Goal: Information Seeking & Learning: Learn about a topic

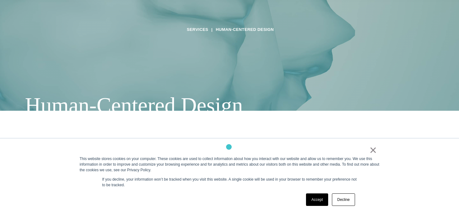
scroll to position [120, 0]
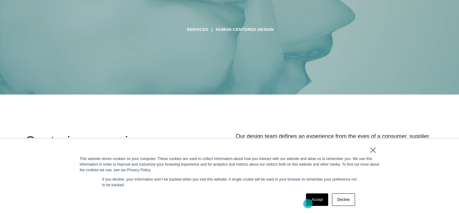
click at [308, 204] on link "Accept" at bounding box center [317, 200] width 22 height 12
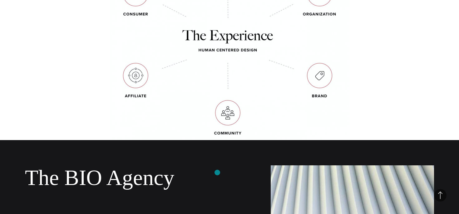
scroll to position [1101, 0]
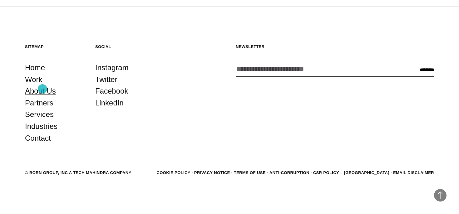
click at [42, 89] on link "About Us" at bounding box center [40, 91] width 31 height 12
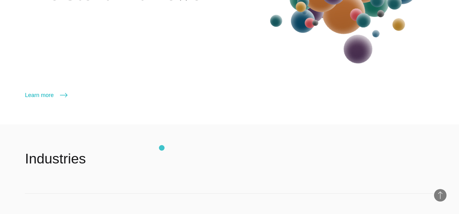
scroll to position [772, 0]
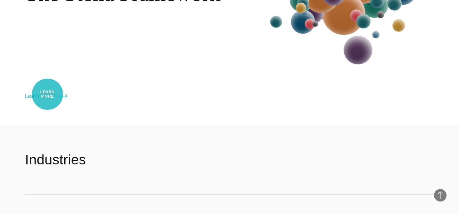
click at [47, 94] on link "Learn more" at bounding box center [46, 96] width 42 height 9
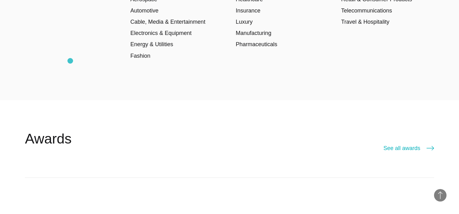
scroll to position [999, 0]
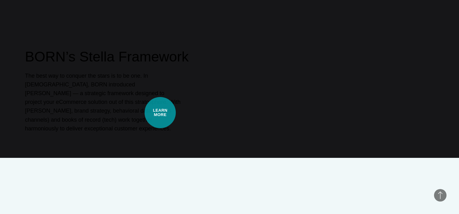
scroll to position [281, 0]
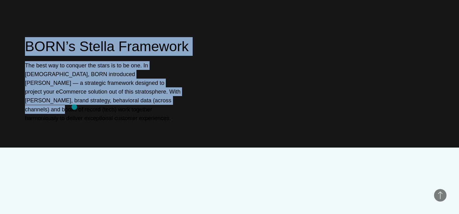
drag, startPoint x: 23, startPoint y: 54, endPoint x: 74, endPoint y: 107, distance: 73.6
click at [74, 107] on div "BORN’s Stella Framework The best way to conquer the stars is to be one. In [DEM…" at bounding box center [229, 40] width 459 height 214
click at [105, 117] on p "The best way to conquer the stars is to be one. In [DEMOGRAPHIC_DATA], BORN int…" at bounding box center [103, 92] width 156 height 62
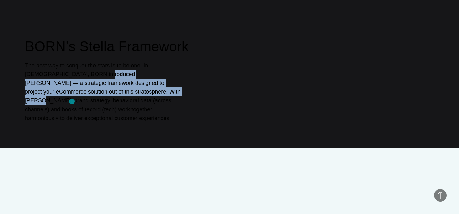
drag, startPoint x: 67, startPoint y: 85, endPoint x: 72, endPoint y: 102, distance: 17.5
click at [72, 102] on p "The best way to conquer the stars is to be one. In 2020, BORN introduced Stella…" at bounding box center [103, 92] width 156 height 62
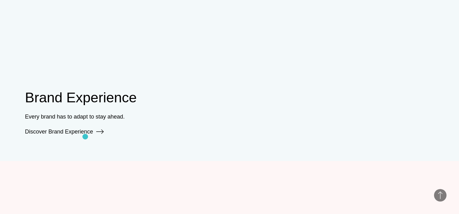
scroll to position [482, 0]
click at [82, 128] on link "Discover Brand Experience" at bounding box center [64, 131] width 79 height 6
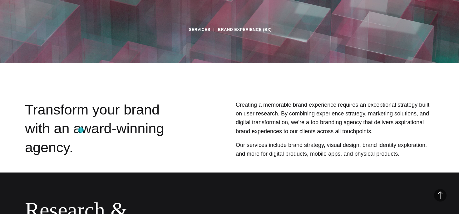
scroll to position [161, 0]
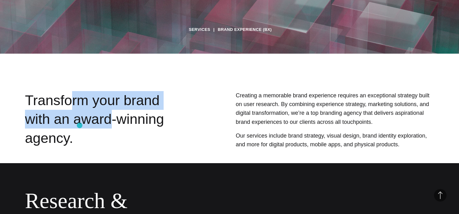
drag, startPoint x: 73, startPoint y: 103, endPoint x: 80, endPoint y: 126, distance: 23.8
click at [80, 126] on div "Transform your brand with an award-winning agency." at bounding box center [106, 121] width 163 height 60
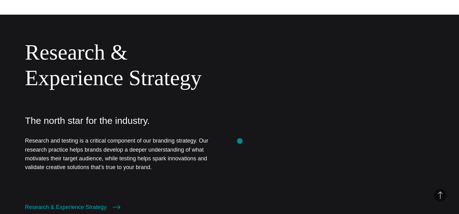
scroll to position [311, 0]
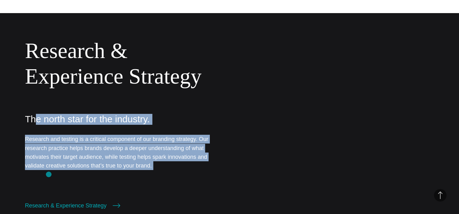
drag, startPoint x: 33, startPoint y: 119, endPoint x: 49, endPoint y: 175, distance: 57.8
click at [49, 175] on div "Research & Experience Strategy The north star for the industry. Research and te…" at bounding box center [124, 124] width 198 height 172
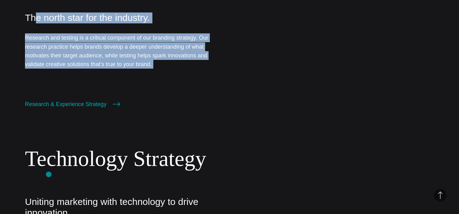
scroll to position [413, 0]
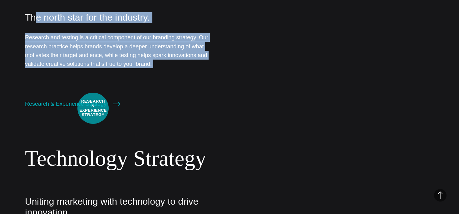
click at [93, 108] on link "Research & Experience Strategy" at bounding box center [72, 104] width 95 height 9
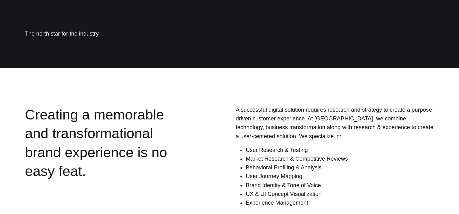
scroll to position [148, 0]
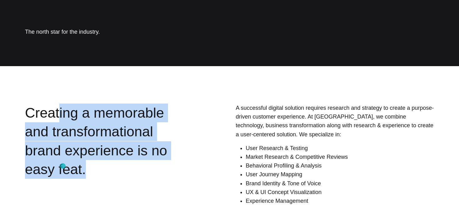
drag, startPoint x: 57, startPoint y: 114, endPoint x: 63, endPoint y: 166, distance: 52.5
click at [63, 166] on div "Creating a memorable and transformational brand experience is no easy feat." at bounding box center [106, 156] width 163 height 104
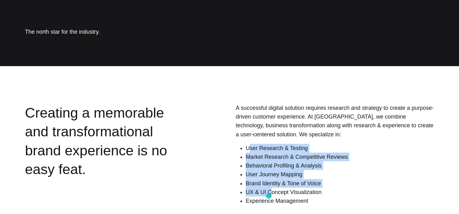
drag, startPoint x: 251, startPoint y: 150, endPoint x: 269, endPoint y: 196, distance: 49.7
click at [269, 196] on ul "User Research & Testing Market Research & Competitive Reviews Behavioral Profil…" at bounding box center [340, 175] width 188 height 62
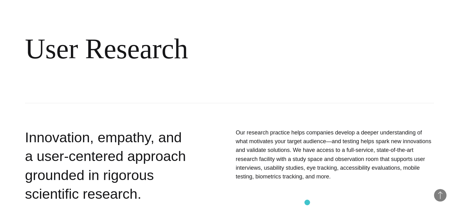
scroll to position [421, 0]
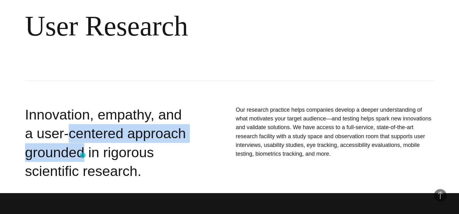
drag, startPoint x: 60, startPoint y: 125, endPoint x: 83, endPoint y: 157, distance: 39.0
click at [83, 157] on div "Innovation, empathy, and a user-centered approach grounded in rigorous scientif…" at bounding box center [106, 143] width 163 height 75
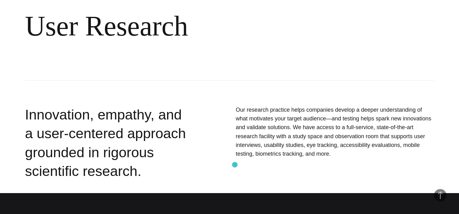
click at [235, 165] on div "Our research practice helps companies develop a deeper understanding of what mo…" at bounding box center [318, 145] width 234 height 78
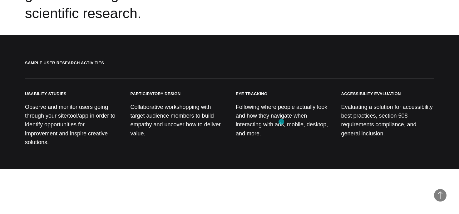
scroll to position [582, 0]
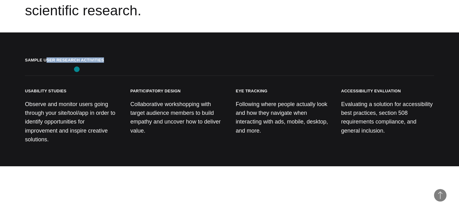
drag, startPoint x: 45, startPoint y: 61, endPoint x: 78, endPoint y: 71, distance: 34.0
click at [78, 71] on h2 "Sample User Research Activities" at bounding box center [229, 66] width 409 height 18
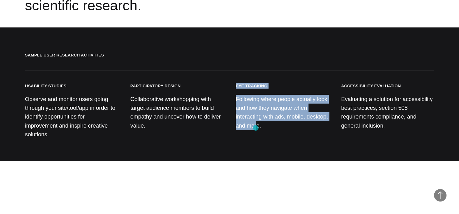
drag, startPoint x: 243, startPoint y: 81, endPoint x: 256, endPoint y: 128, distance: 48.7
click at [256, 128] on section "Sample User Research Activities Usability Studies Observe and monitor users goi…" at bounding box center [229, 94] width 459 height 134
click at [339, 91] on div "Usability Studies Observe and monitor users going through your site/tool/app in…" at bounding box center [229, 116] width 409 height 66
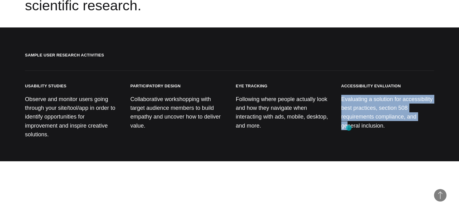
drag, startPoint x: 350, startPoint y: 89, endPoint x: 349, endPoint y: 128, distance: 38.8
click at [349, 128] on div "Accessibility Evaluation Evaluating a solution for accessibility best practices…" at bounding box center [387, 116] width 93 height 66
click at [353, 147] on div "Accessibility Evaluation Evaluating a solution for accessibility best practices…" at bounding box center [387, 116] width 93 height 66
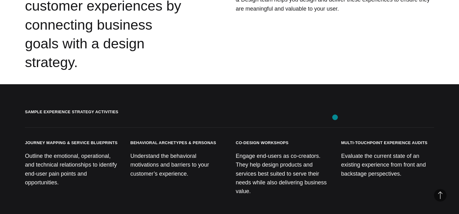
scroll to position [968, 0]
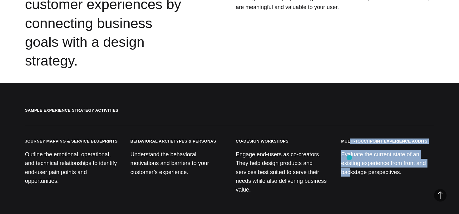
drag, startPoint x: 350, startPoint y: 125, endPoint x: 350, endPoint y: 158, distance: 32.8
click at [350, 158] on div "Multi-Touchpoint Experience Audits Evaluate the current state of an existing ex…" at bounding box center [387, 172] width 93 height 66
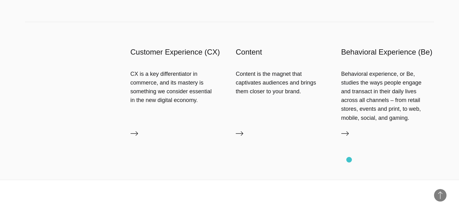
scroll to position [1241, 0]
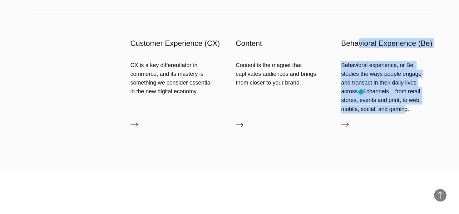
drag, startPoint x: 359, startPoint y: 25, endPoint x: 361, endPoint y: 92, distance: 67.8
click at [361, 92] on div "Behavioral Experience (Be) Behavioral experience, or Be, studies the ways peopl…" at bounding box center [387, 85] width 93 height 95
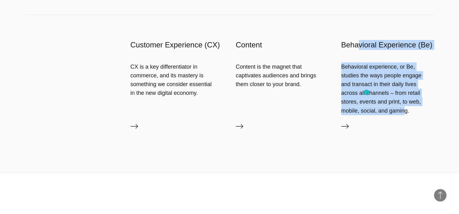
scroll to position [1237, 0]
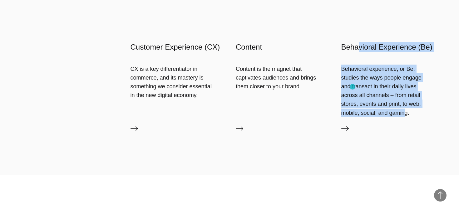
click at [353, 87] on div "Behavioral experience, or Be, studies the ways people engage and transact in th…" at bounding box center [387, 91] width 93 height 53
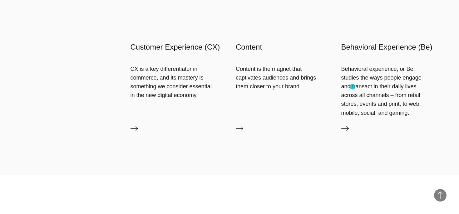
click at [353, 87] on div "Behavioral experience, or Be, studies the ways people engage and transact in th…" at bounding box center [387, 91] width 93 height 53
click at [352, 125] on link "Behavioral Experience (Be)" at bounding box center [387, 130] width 93 height 10
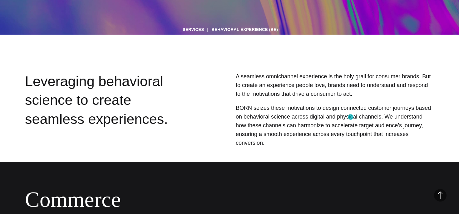
scroll to position [195, 0]
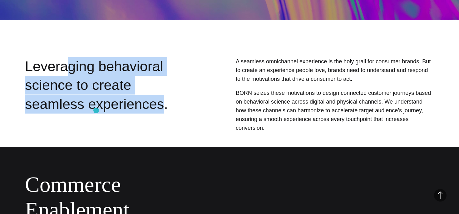
drag, startPoint x: 67, startPoint y: 69, endPoint x: 96, endPoint y: 111, distance: 50.7
click at [96, 111] on div "Leveraging behavioral science to create seamless experiences." at bounding box center [106, 95] width 163 height 77
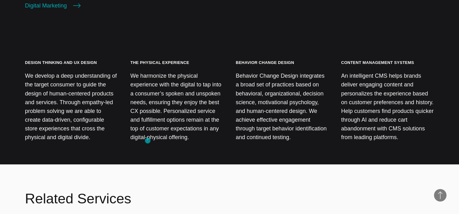
scroll to position [712, 0]
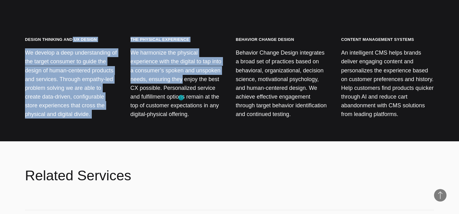
drag, startPoint x: 72, startPoint y: 54, endPoint x: 181, endPoint y: 96, distance: 116.2
click at [181, 97] on div "Design Thinking and UX Design We develop a deep understanding of the target con…" at bounding box center [229, 83] width 409 height 92
click at [181, 96] on p "We harmonize the physical experience with the digital to tap into a consumer’s …" at bounding box center [177, 83] width 93 height 71
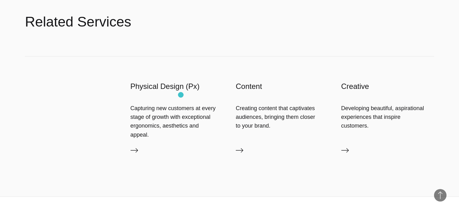
scroll to position [874, 0]
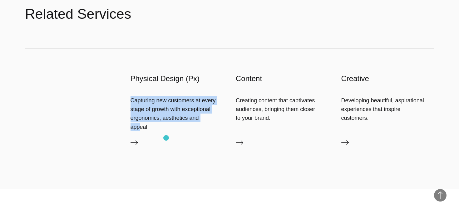
drag, startPoint x: 153, startPoint y: 101, endPoint x: 166, endPoint y: 138, distance: 39.8
click at [166, 138] on div "Physical Design (Px) Capturing new customers at every stage of growth with exce…" at bounding box center [177, 113] width 93 height 78
drag, startPoint x: 130, startPoint y: 89, endPoint x: 145, endPoint y: 151, distance: 63.7
click at [145, 151] on div "Physical Design (Px) Capturing new customers at every stage of growth with exce…" at bounding box center [229, 119] width 409 height 140
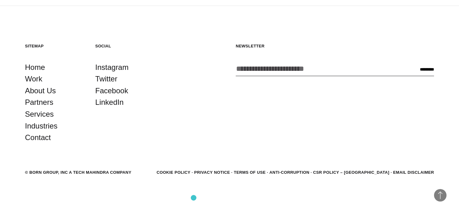
scroll to position [1214, 0]
click at [36, 82] on link "Work" at bounding box center [33, 79] width 17 height 12
